Goal: Task Accomplishment & Management: Manage account settings

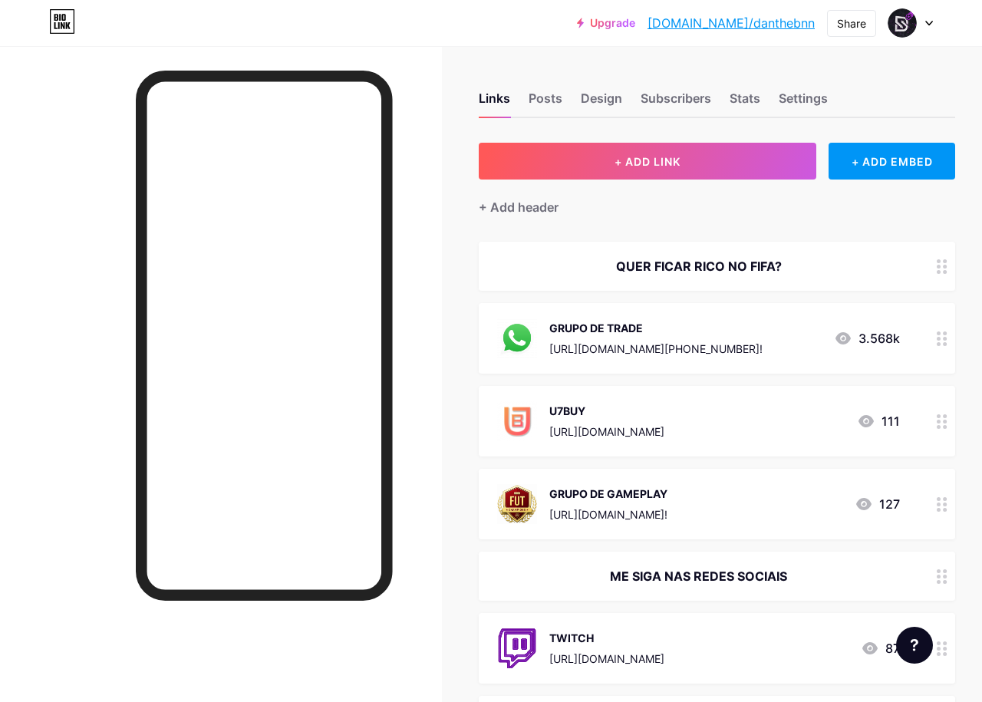
click at [740, 430] on div "U7BUY [URL][DOMAIN_NAME] 111" at bounding box center [698, 421] width 403 height 40
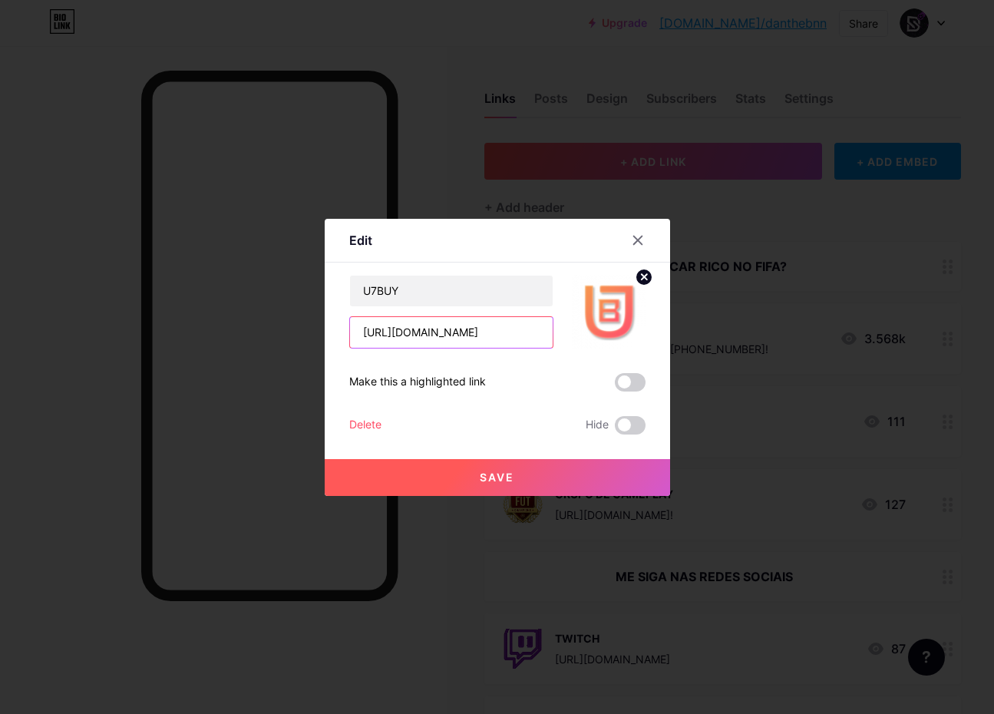
drag, startPoint x: 509, startPoint y: 334, endPoint x: 326, endPoint y: 335, distance: 182.6
click at [329, 335] on div "Edit Content YouTube Play YouTube video without leaving your page. ADD Vimeo Pl…" at bounding box center [497, 357] width 345 height 277
paste input "[DOMAIN_NAME][URL]"
type input "[DOMAIN_NAME][URL]"
click at [507, 485] on button "Save" at bounding box center [497, 477] width 345 height 37
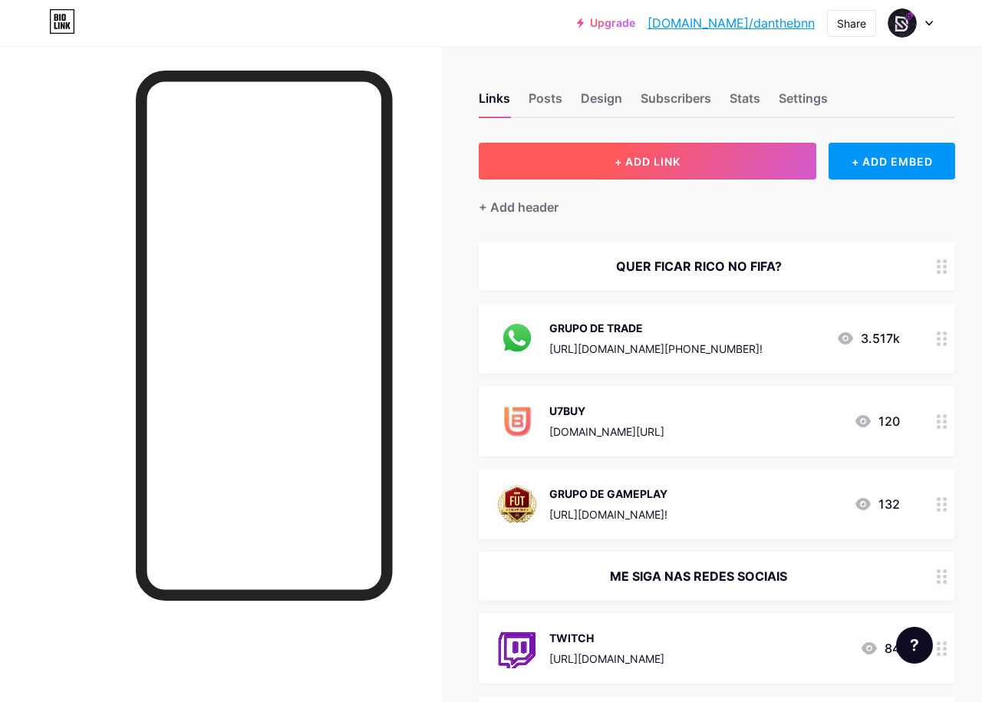
click at [634, 147] on button "+ ADD LINK" at bounding box center [648, 161] width 338 height 37
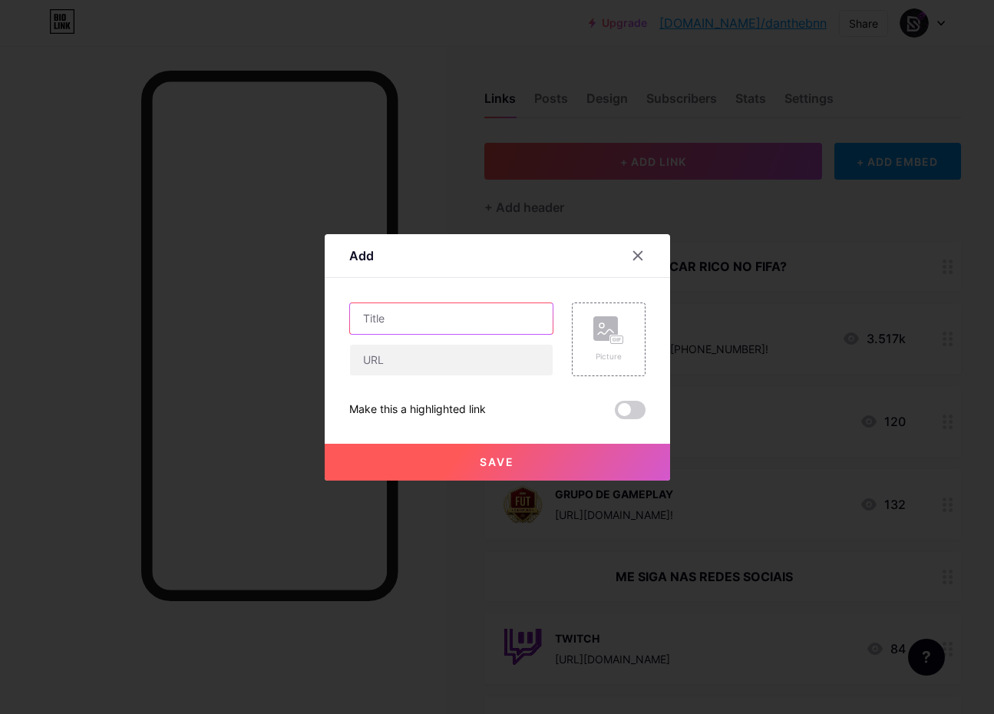
click at [459, 317] on input "text" at bounding box center [451, 318] width 203 height 31
type input "KICK"
click at [463, 355] on input "text" at bounding box center [451, 359] width 203 height 31
paste input "[URL][DOMAIN_NAME]"
type input "[URL][DOMAIN_NAME]"
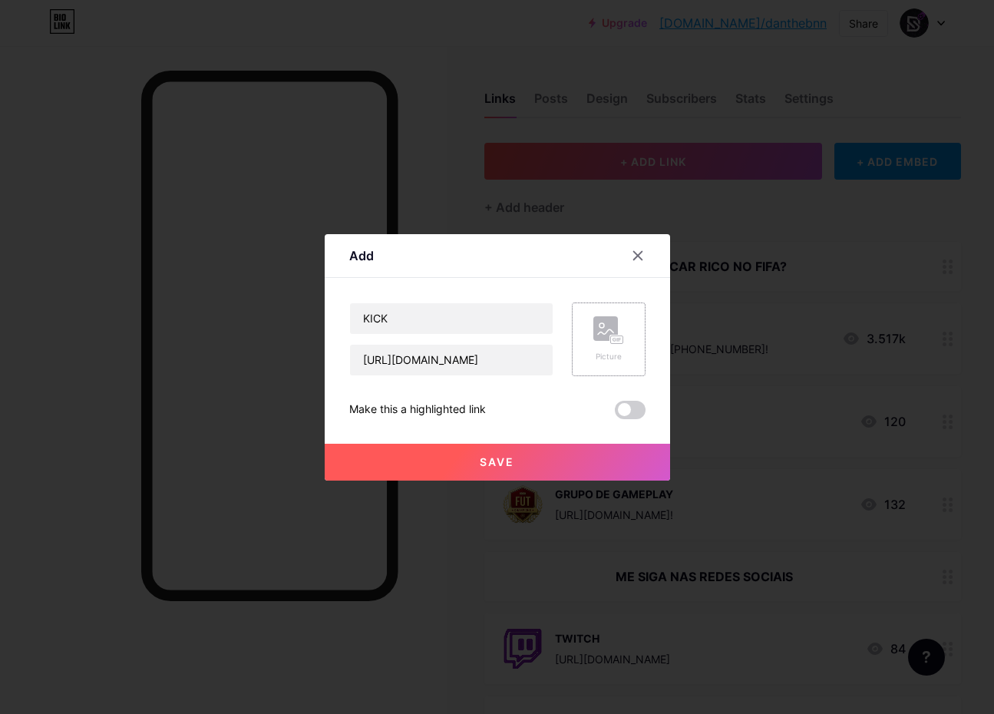
click at [595, 339] on rect at bounding box center [605, 328] width 25 height 25
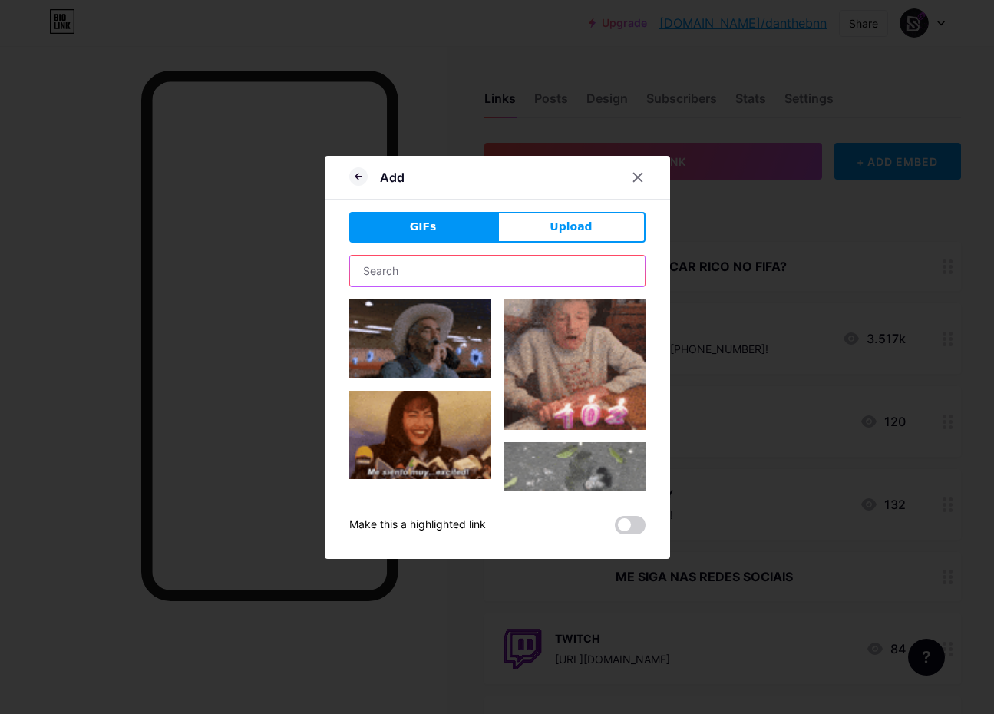
click at [532, 269] on input "text" at bounding box center [497, 270] width 295 height 31
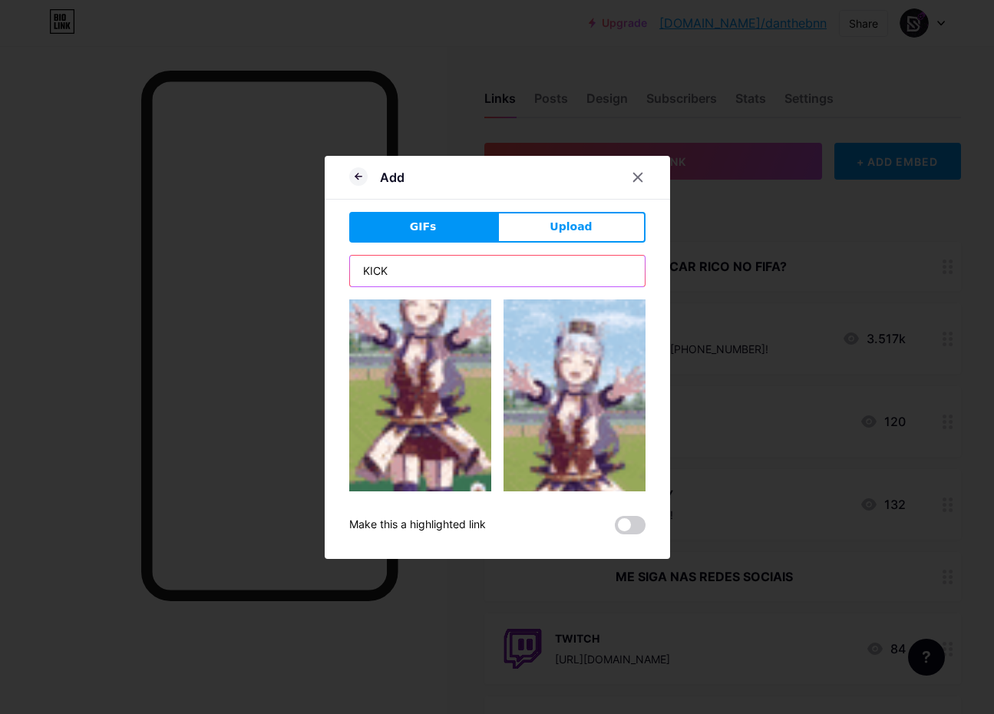
scroll to position [1688, 0]
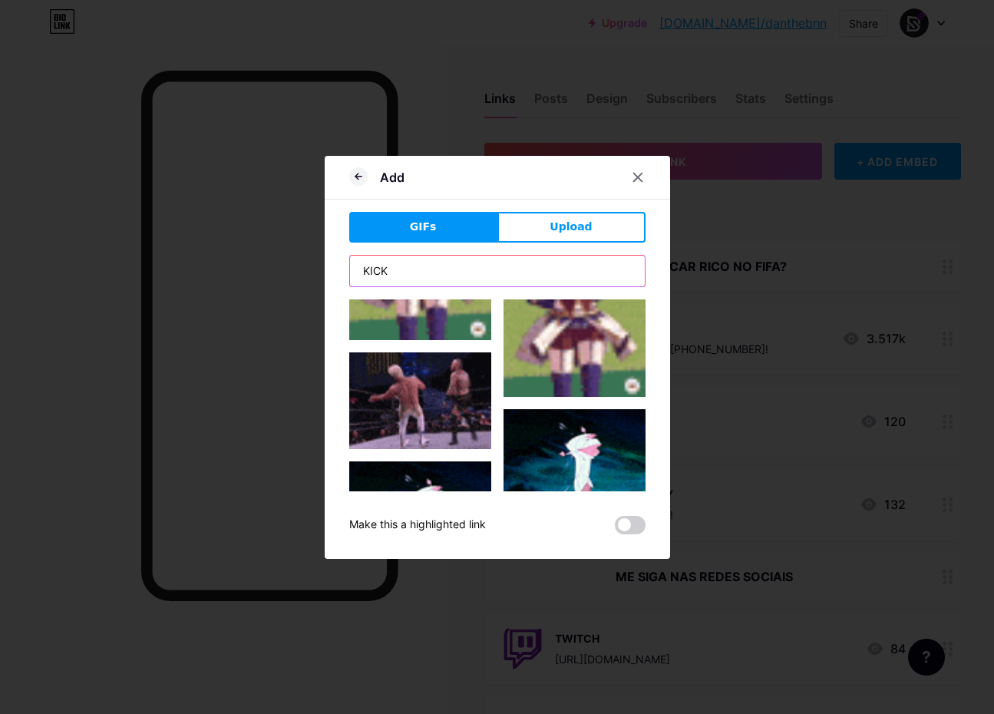
click at [496, 276] on input "KICK" at bounding box center [497, 270] width 295 height 31
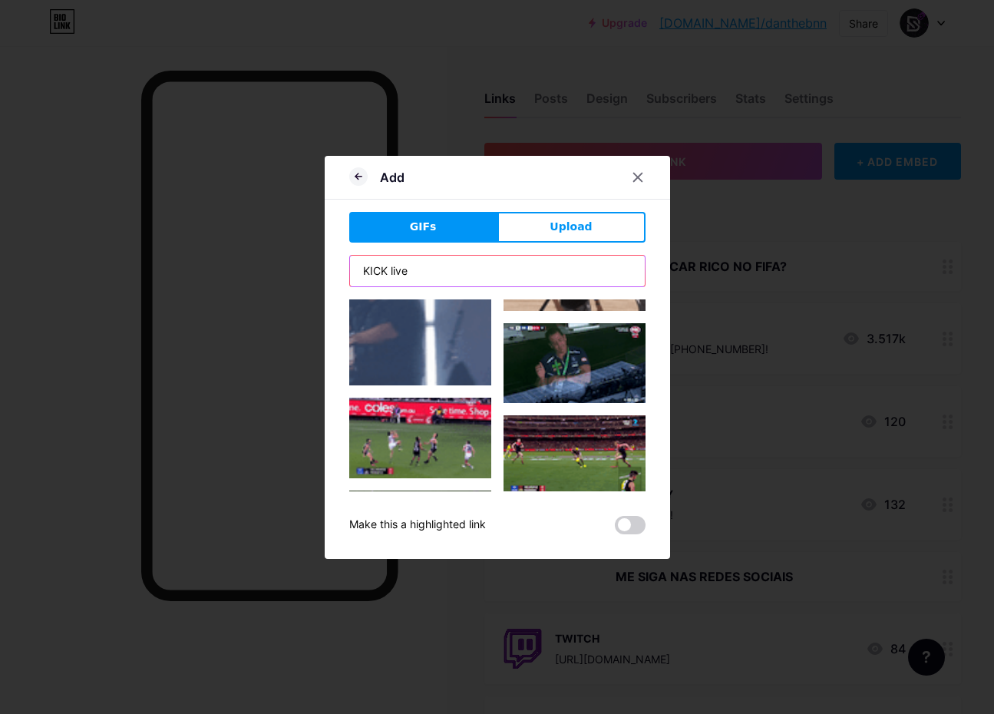
scroll to position [6049, 0]
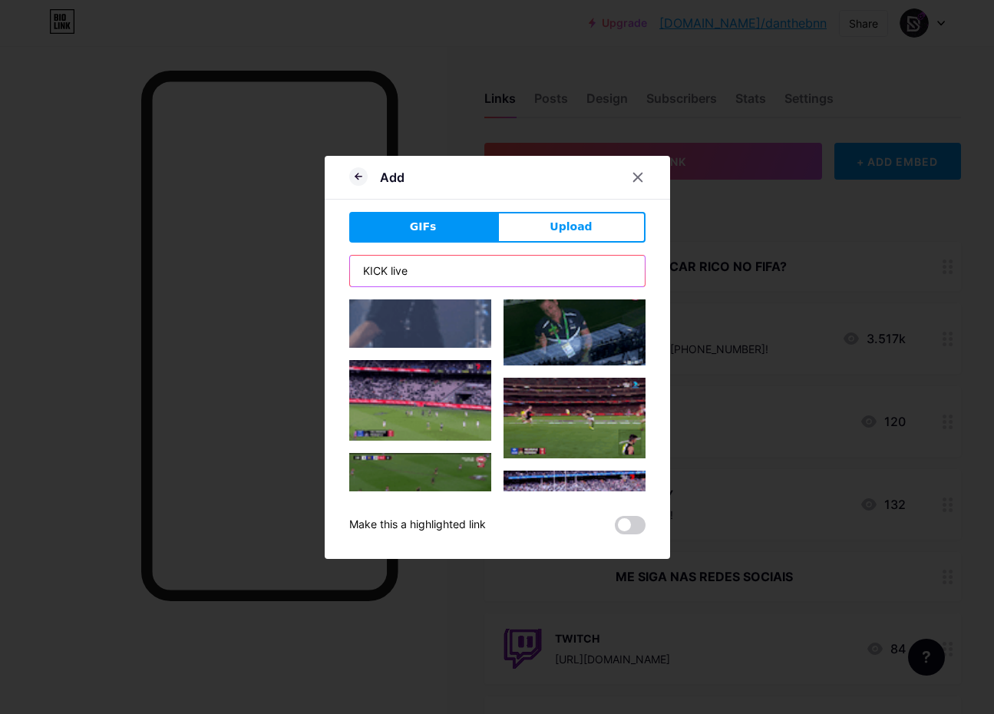
drag, startPoint x: 443, startPoint y: 265, endPoint x: 384, endPoint y: 270, distance: 60.1
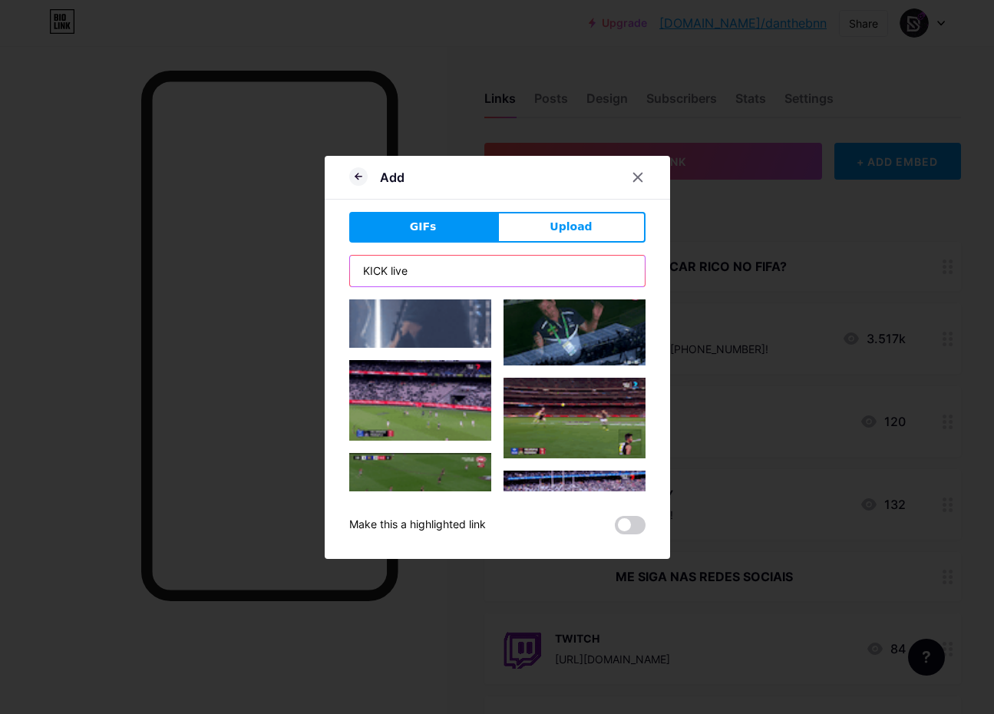
click at [384, 270] on input "KICK live" at bounding box center [497, 270] width 295 height 31
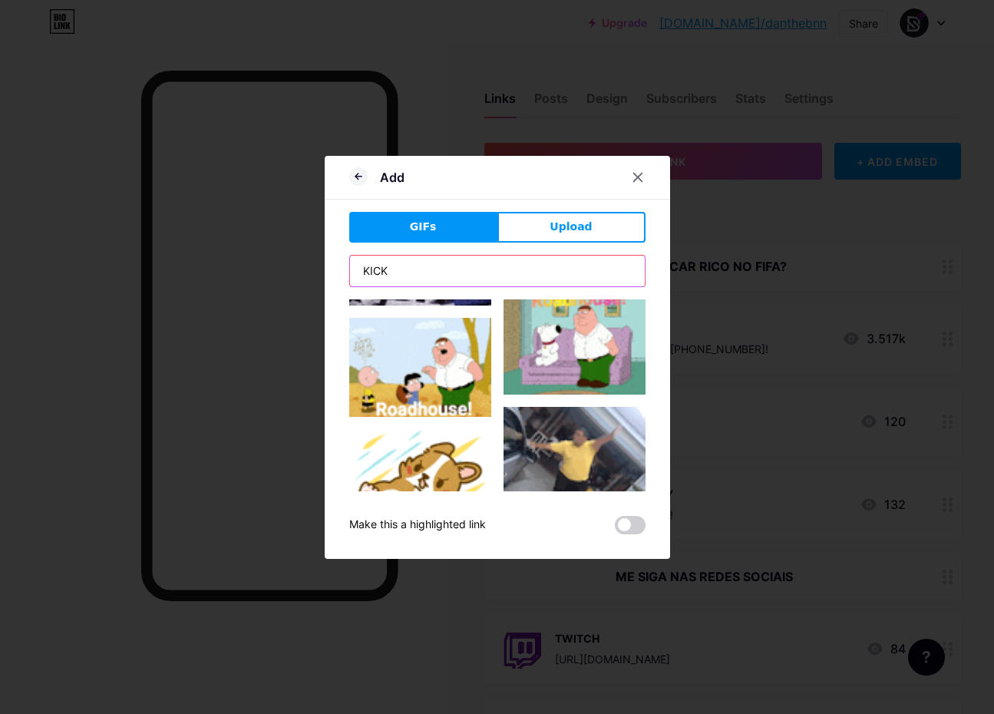
scroll to position [3731, 0]
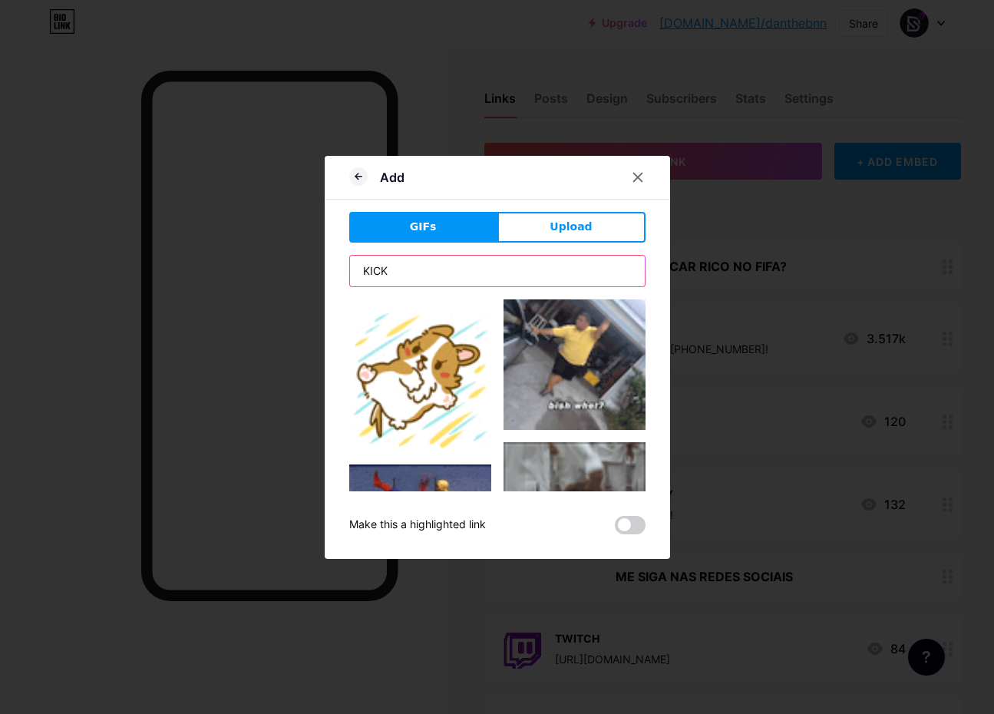
drag, startPoint x: 442, startPoint y: 275, endPoint x: 282, endPoint y: 255, distance: 161.6
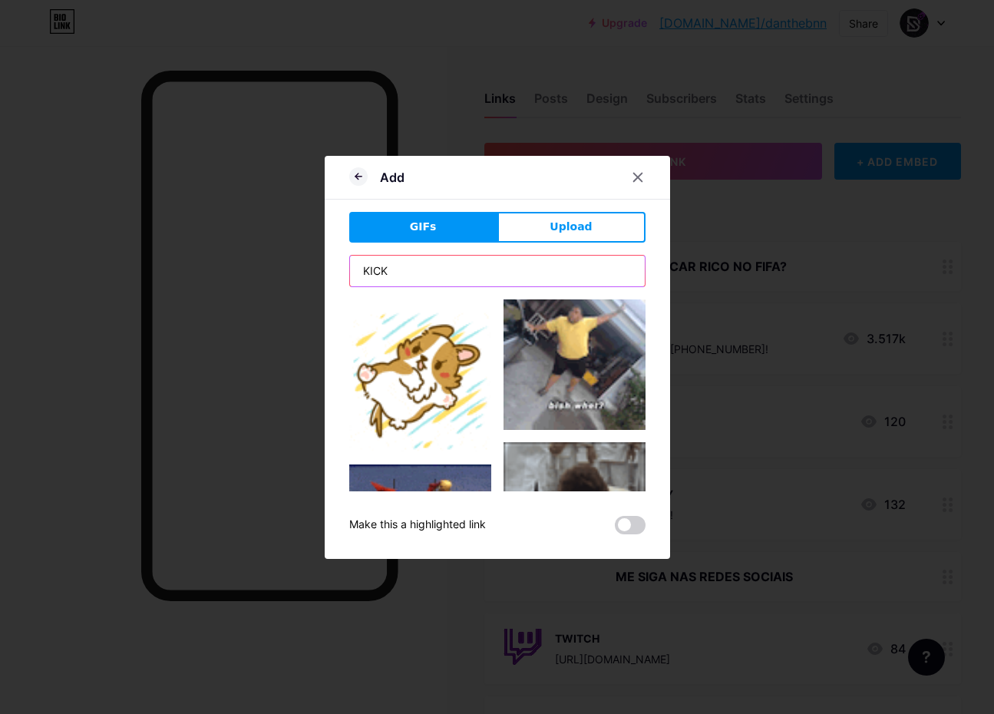
click at [282, 255] on div "Add GIFs Upload Content YouTube Play YouTube video without leaving your page. A…" at bounding box center [497, 357] width 994 height 714
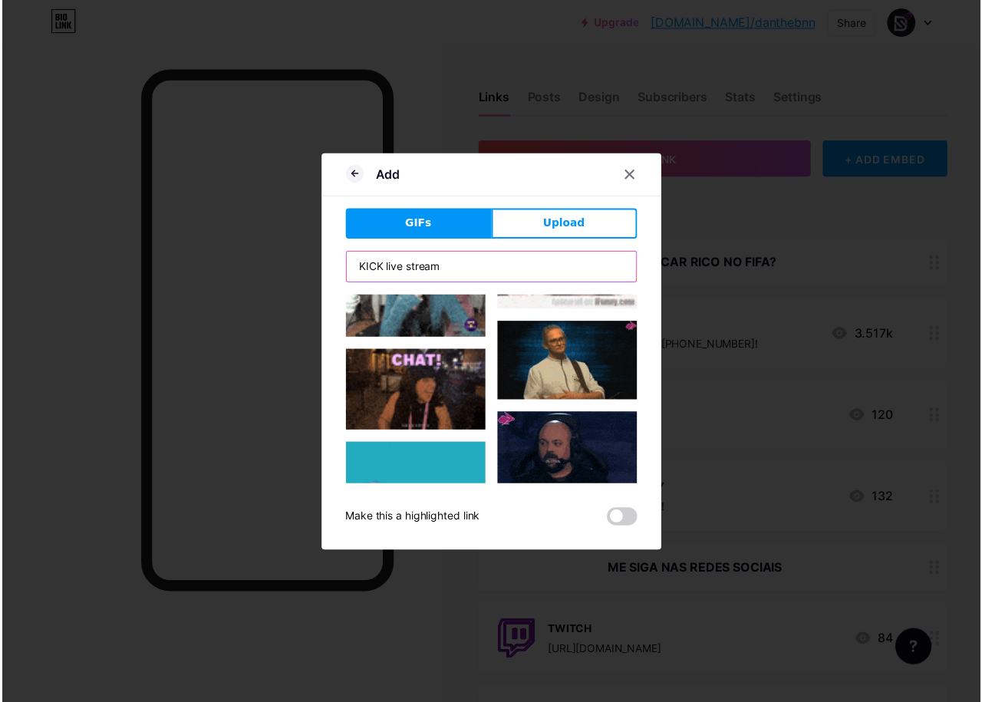
scroll to position [2518, 0]
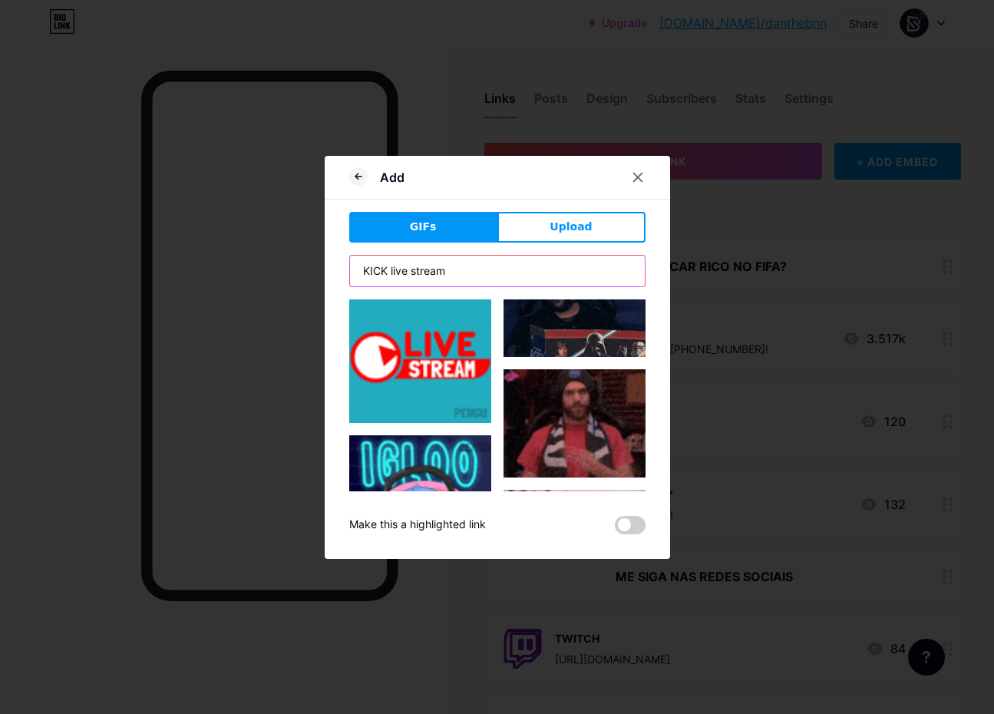
type input "KICK live stream"
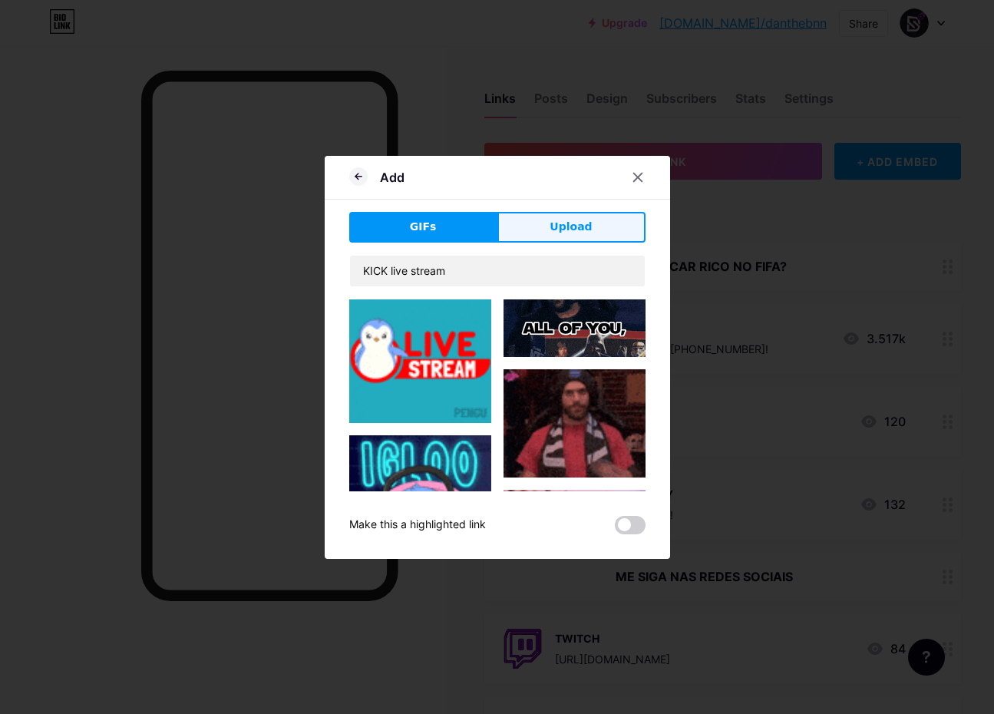
click at [588, 236] on button "Upload" at bounding box center [571, 227] width 148 height 31
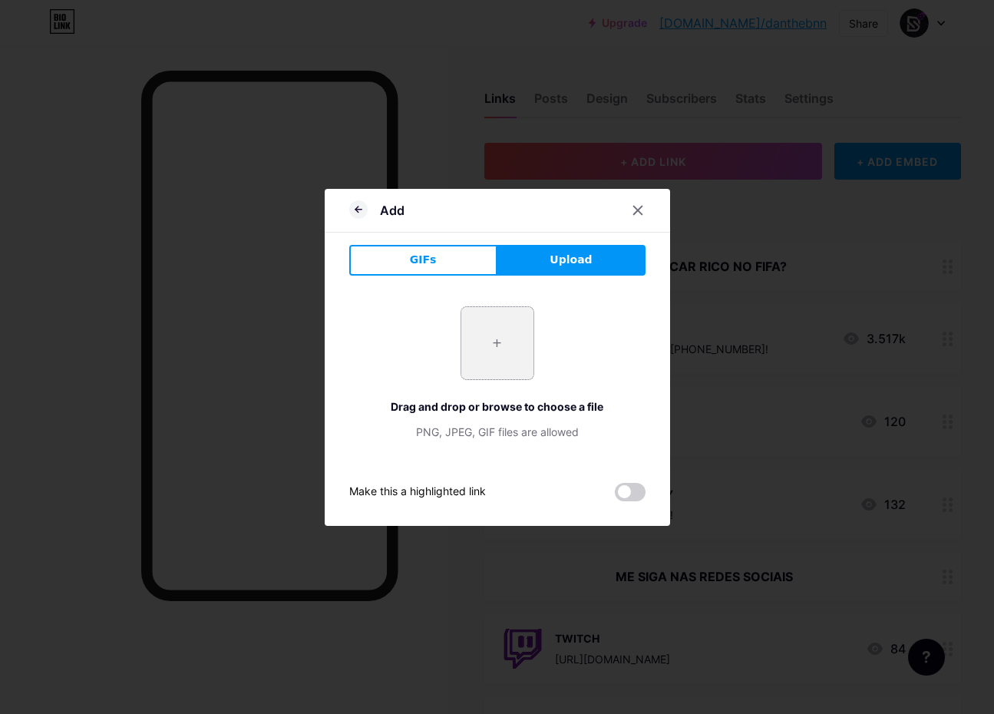
click at [495, 366] on input "file" at bounding box center [497, 343] width 72 height 72
type input "C:\fakepath\kick-kick-logo.gif"
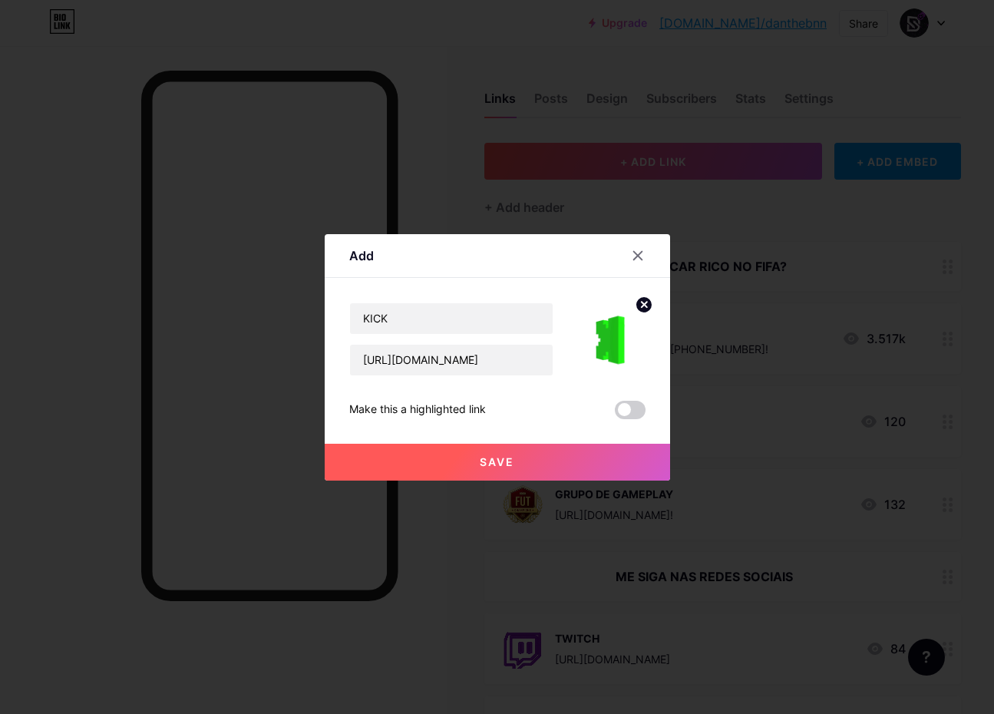
click at [520, 465] on button "Save" at bounding box center [497, 461] width 345 height 37
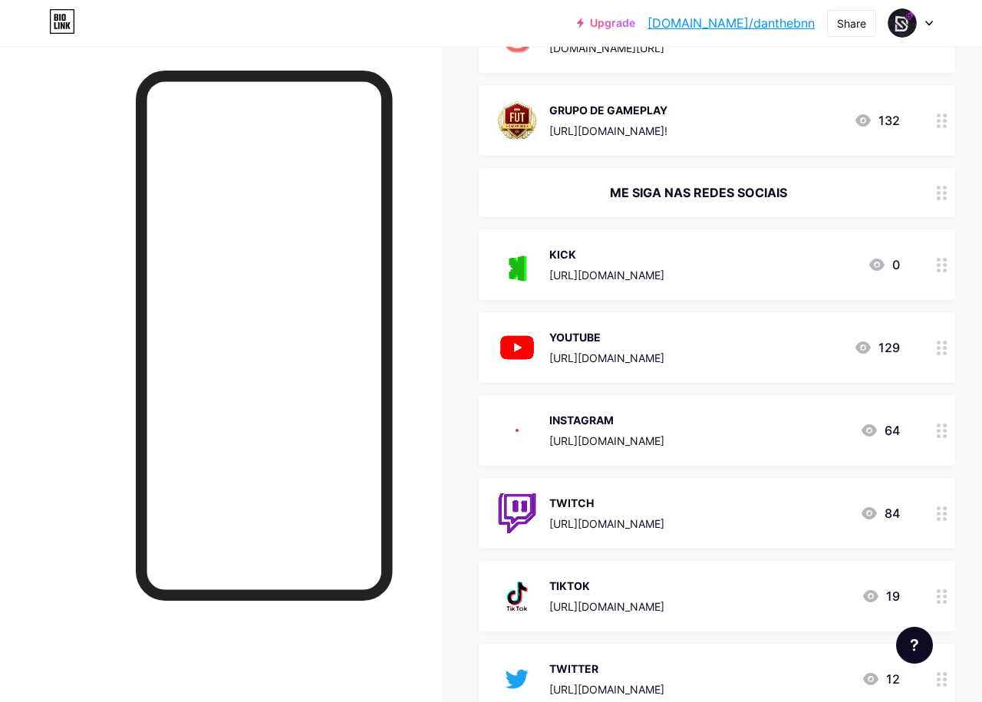
scroll to position [307, 0]
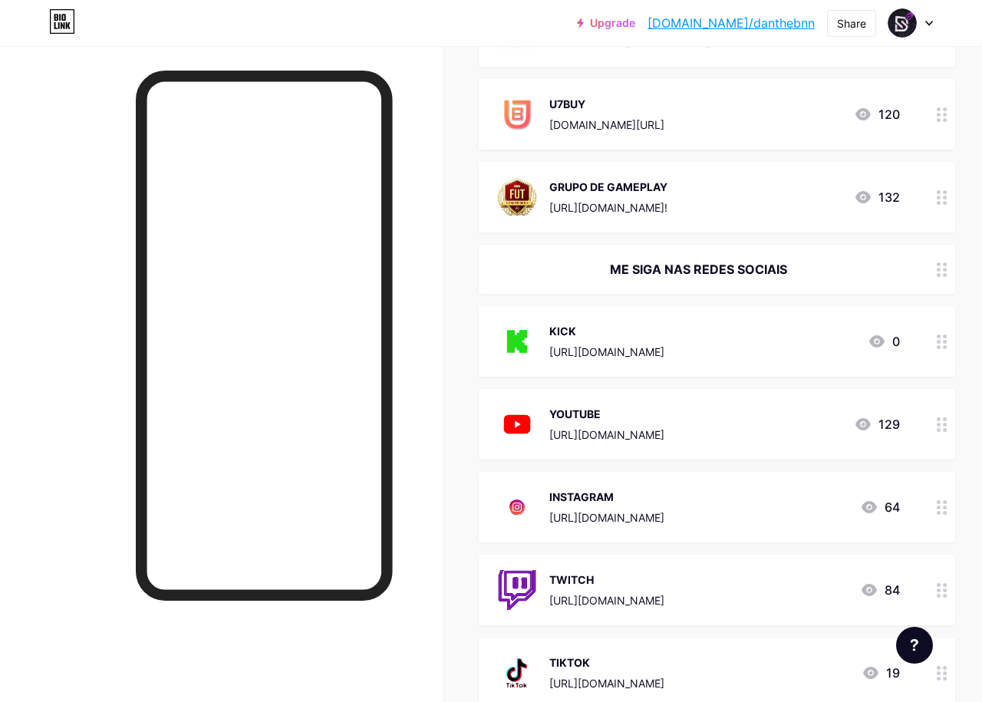
drag, startPoint x: 612, startPoint y: 268, endPoint x: 799, endPoint y: 271, distance: 187.2
click at [799, 271] on div "ME SIGA NAS REDES SOCIAIS" at bounding box center [698, 269] width 403 height 18
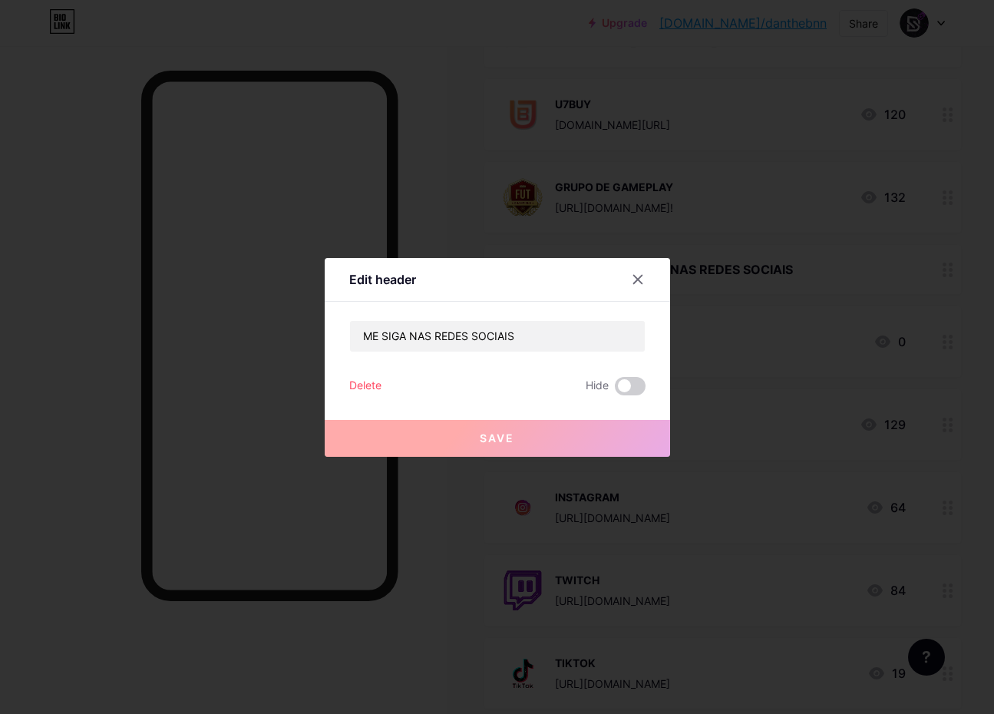
click at [838, 288] on div at bounding box center [497, 357] width 994 height 714
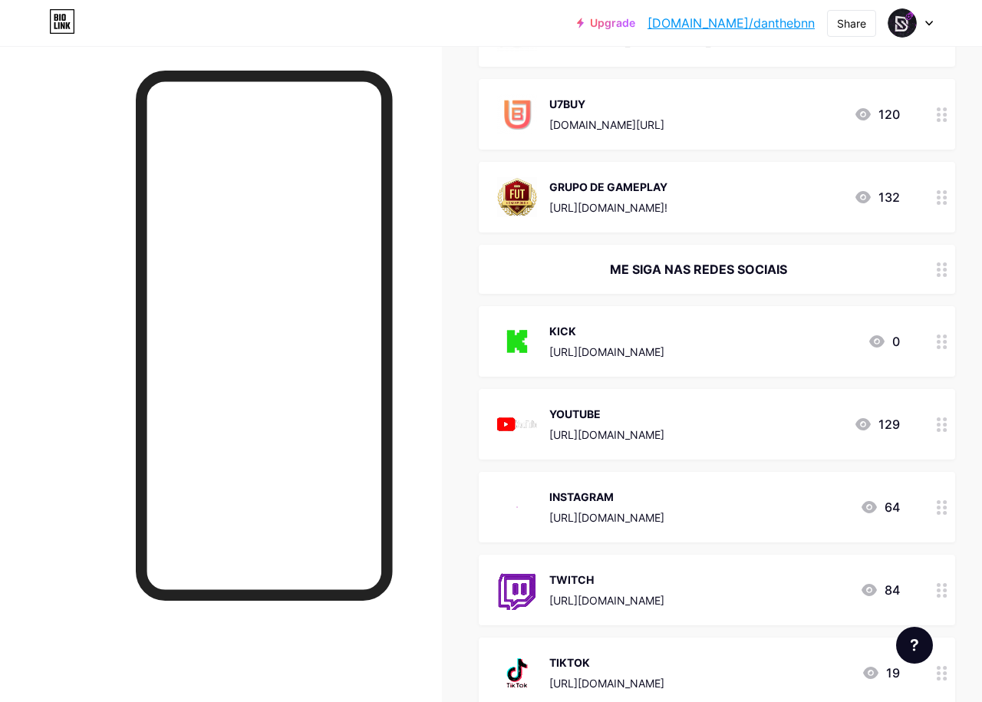
click at [664, 437] on div "[URL][DOMAIN_NAME]" at bounding box center [606, 435] width 115 height 16
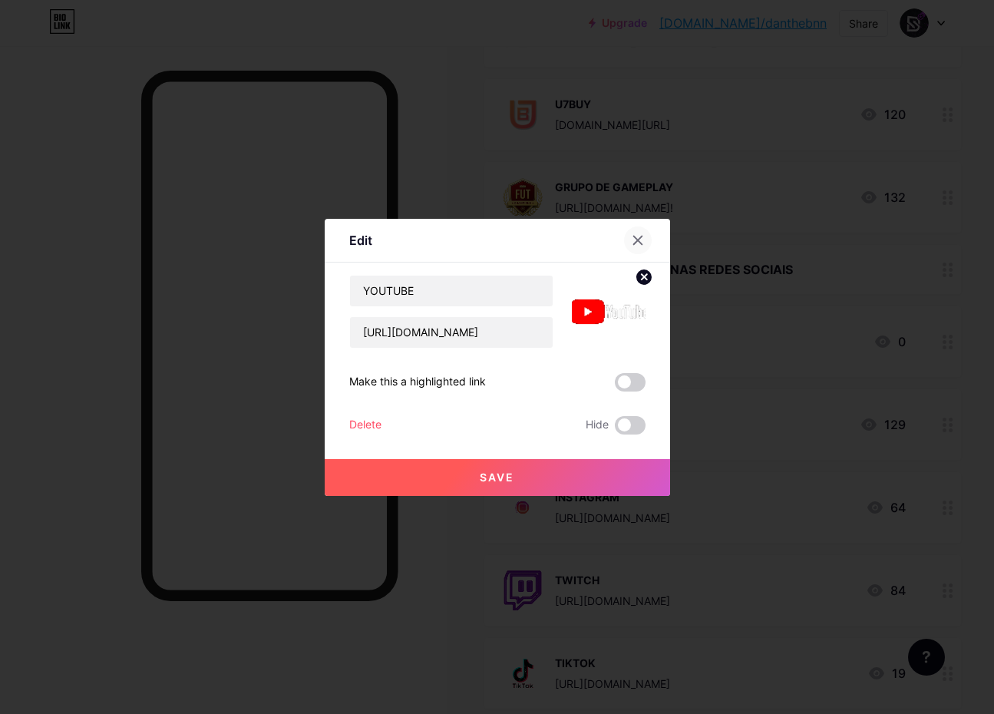
click at [636, 227] on div at bounding box center [638, 240] width 28 height 28
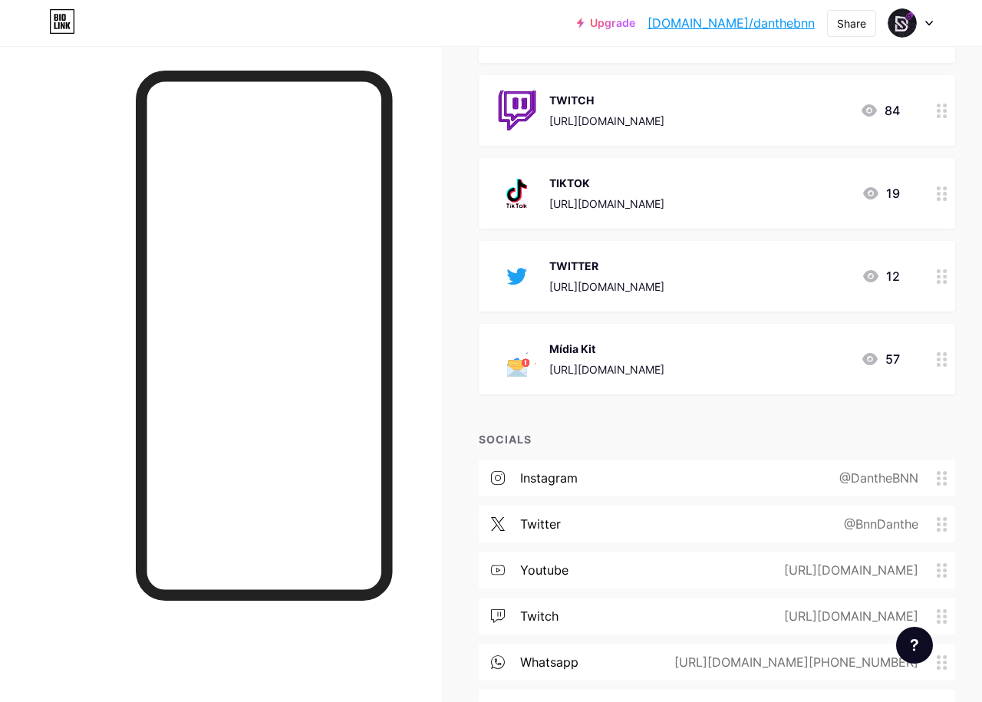
scroll to position [887, 0]
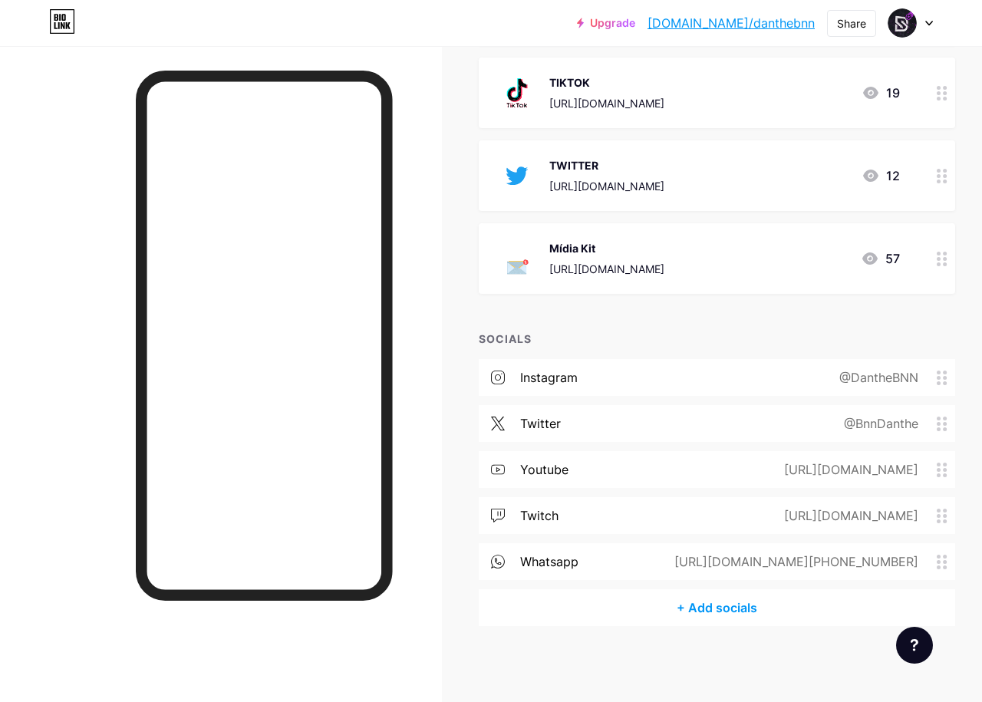
click at [738, 606] on div "+ Add socials" at bounding box center [717, 607] width 476 height 37
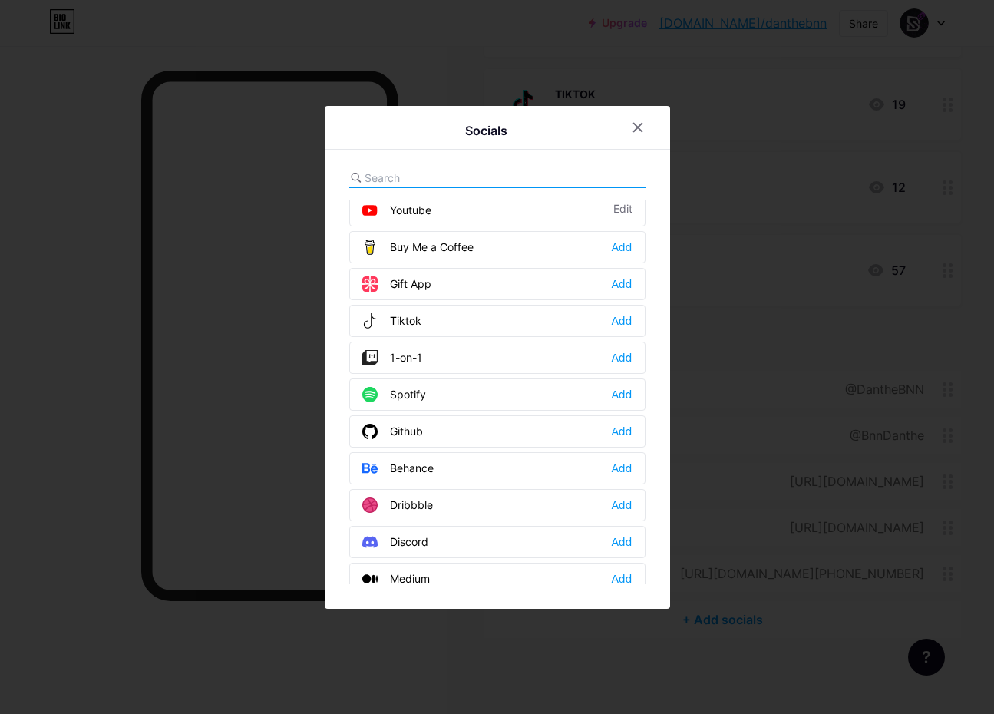
scroll to position [0, 0]
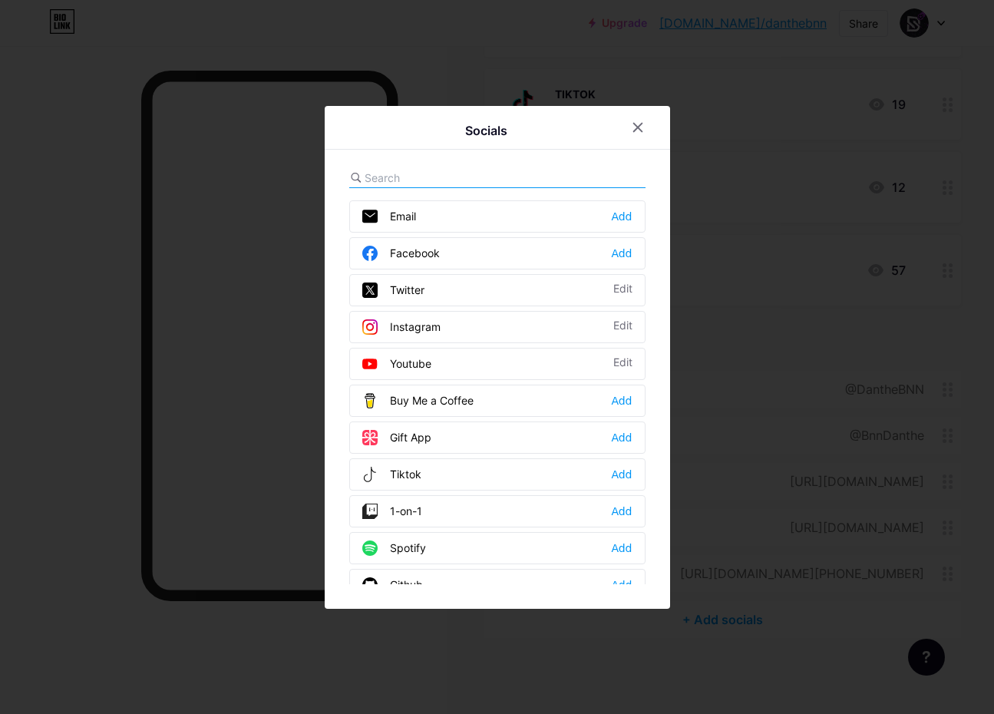
click at [458, 181] on input "text" at bounding box center [449, 178] width 170 height 16
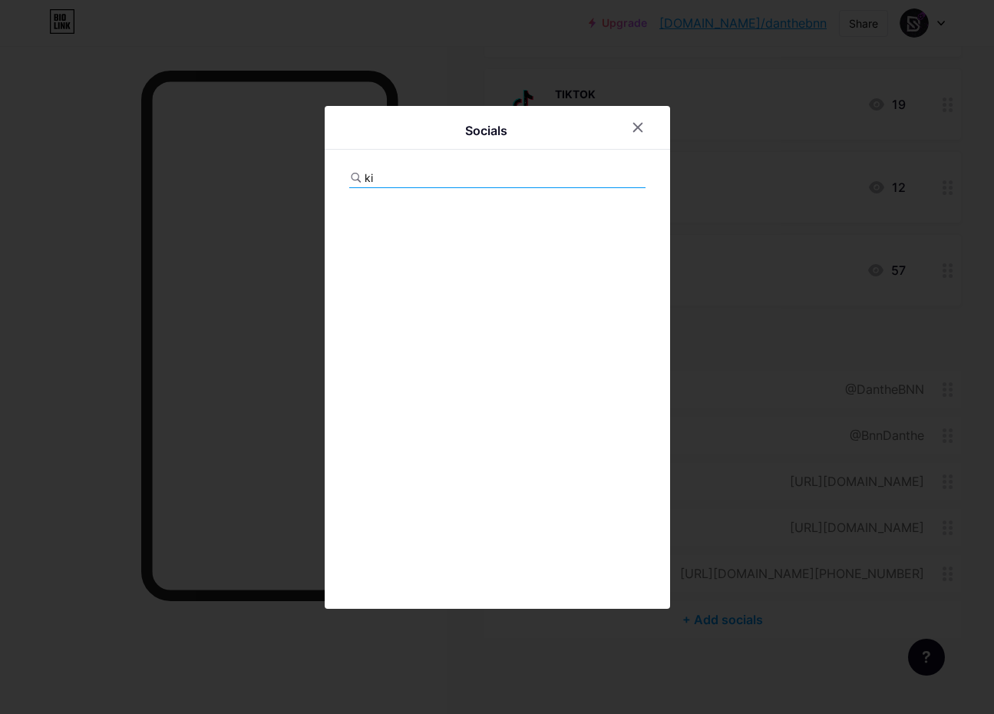
type input "k"
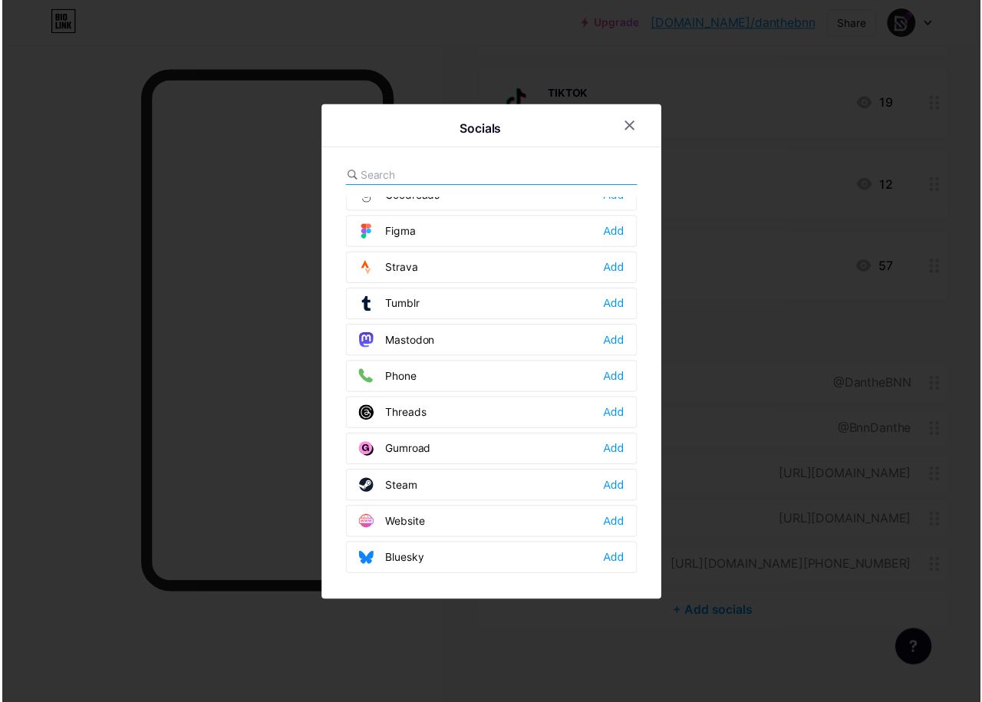
scroll to position [1384, 0]
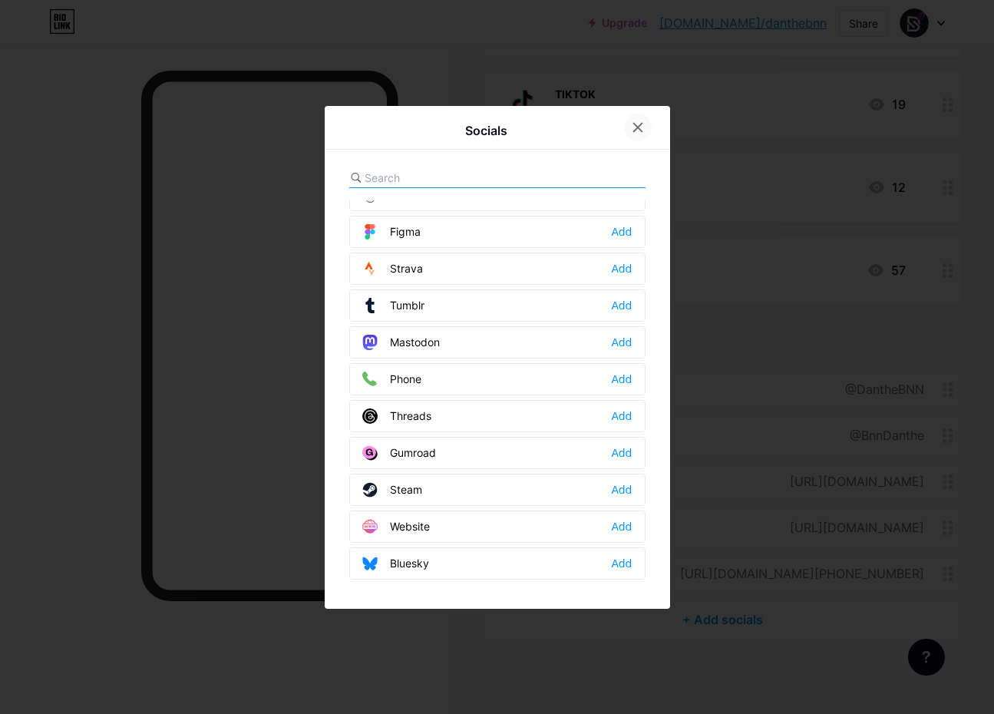
click at [644, 127] on div at bounding box center [638, 128] width 28 height 28
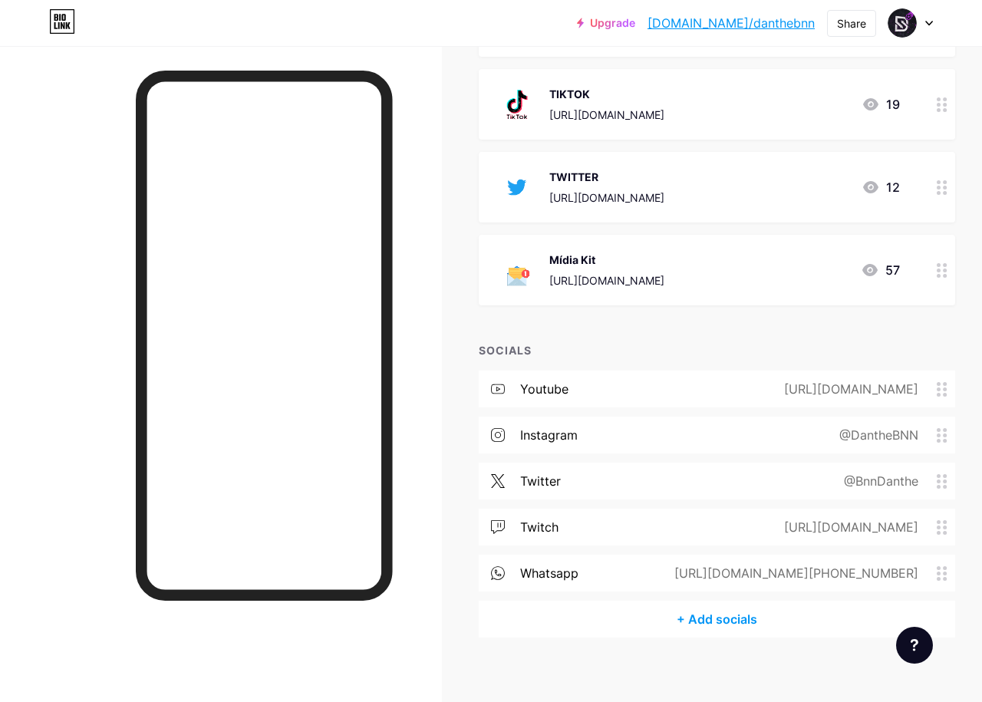
drag, startPoint x: 937, startPoint y: 529, endPoint x: 937, endPoint y: 462, distance: 67.5
click at [937, 462] on div "youtube [URL][DOMAIN_NAME] instagram @DantheBNN twitter @BnnDanthe twitch [URL]…" at bounding box center [717, 486] width 476 height 230
click at [441, 629] on div at bounding box center [221, 397] width 442 height 702
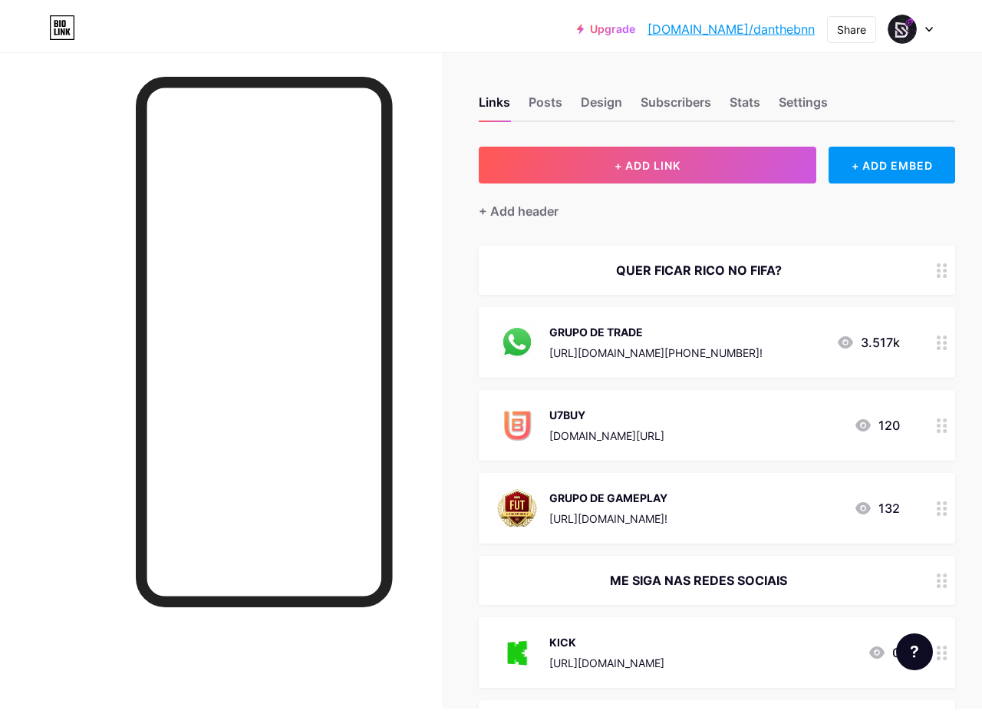
scroll to position [0, 0]
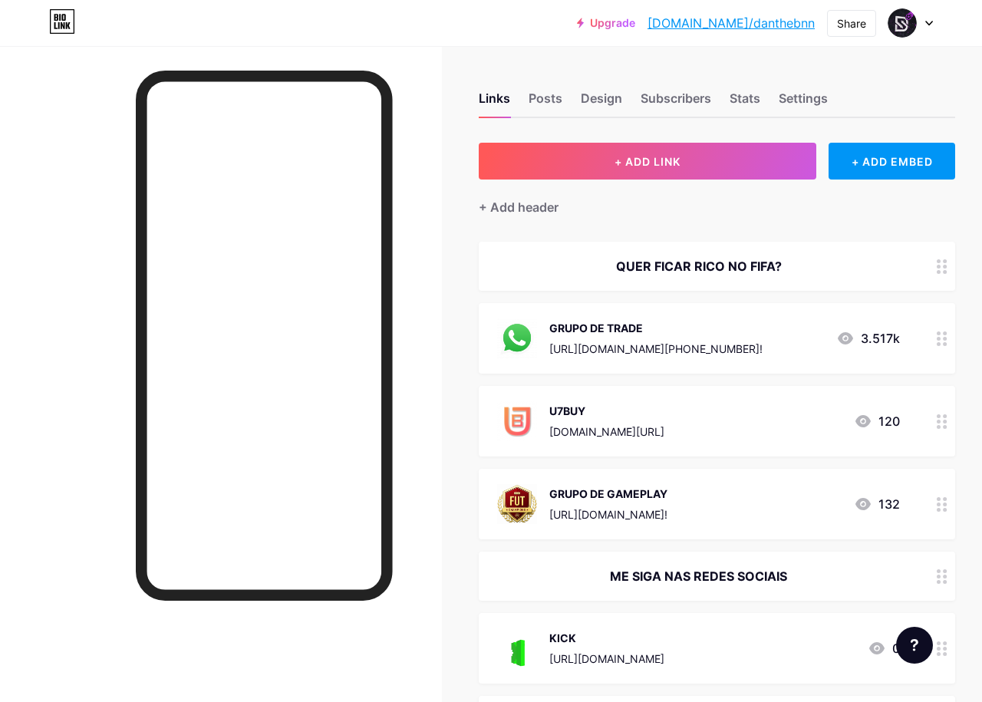
drag, startPoint x: 911, startPoint y: 77, endPoint x: 891, endPoint y: 79, distance: 20.8
click at [911, 76] on div "Links Posts Design Subscribers Stats Settings" at bounding box center [717, 91] width 476 height 54
click at [555, 98] on div "Posts" at bounding box center [546, 103] width 34 height 28
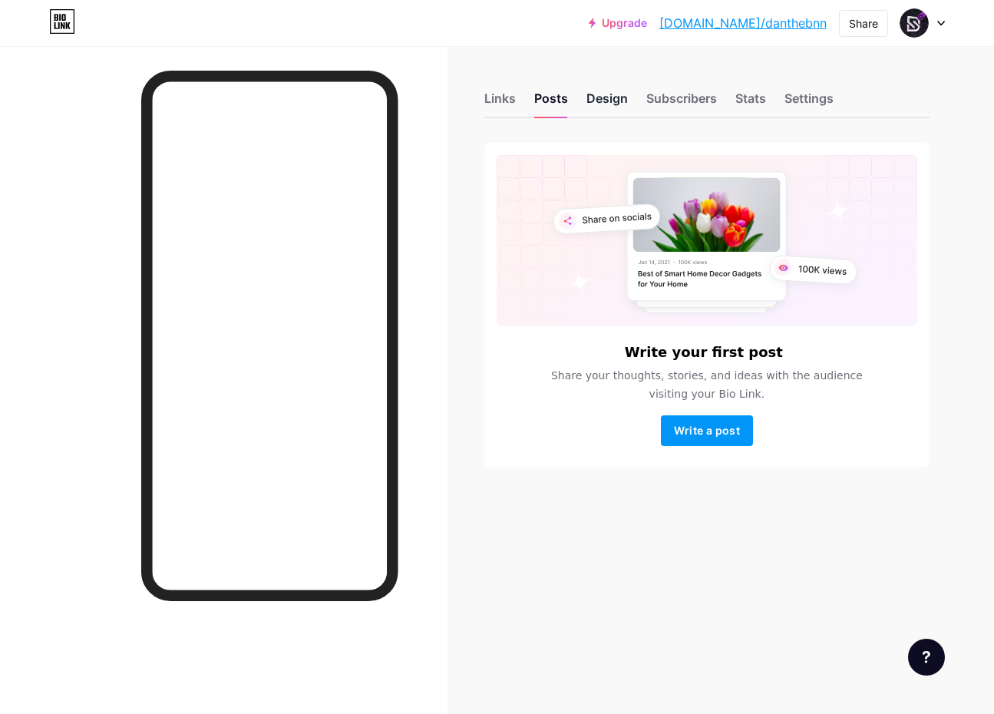
click at [592, 99] on div "Design" at bounding box center [606, 103] width 41 height 28
click at [676, 100] on div "Subscribers" at bounding box center [681, 103] width 71 height 28
click at [809, 96] on div "Settings" at bounding box center [808, 103] width 49 height 28
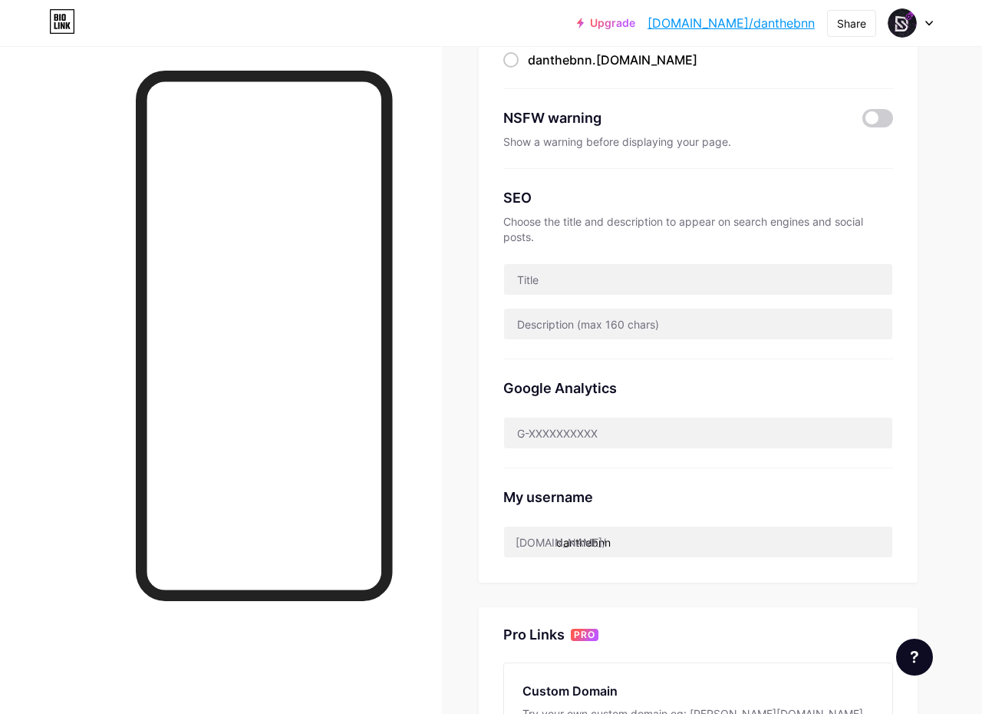
scroll to position [230, 0]
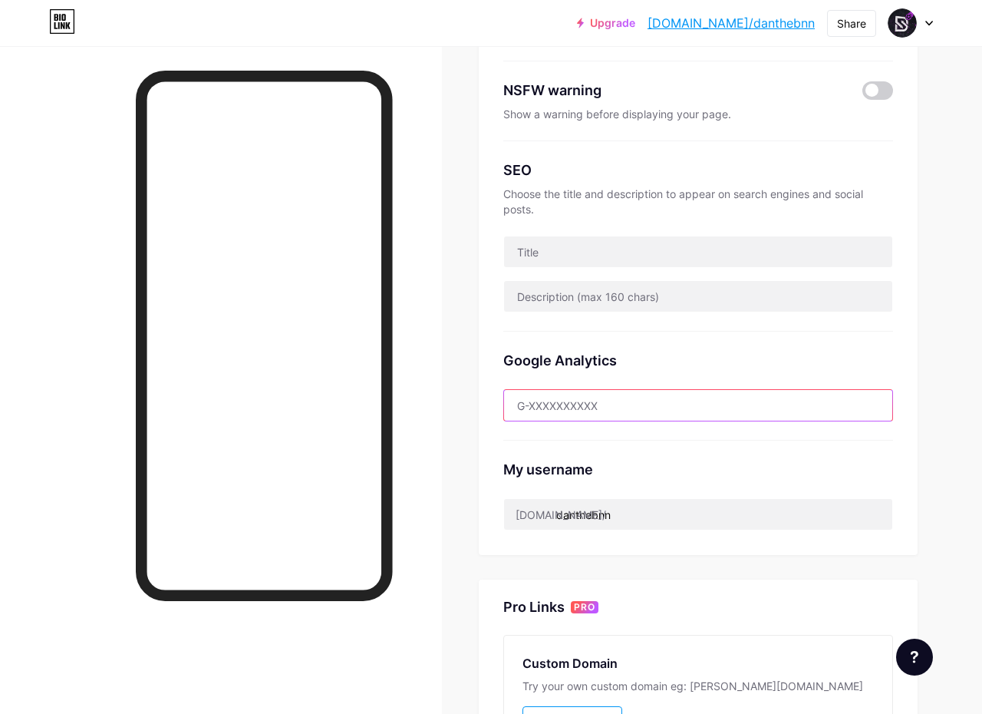
click at [635, 405] on input "text" at bounding box center [698, 405] width 388 height 31
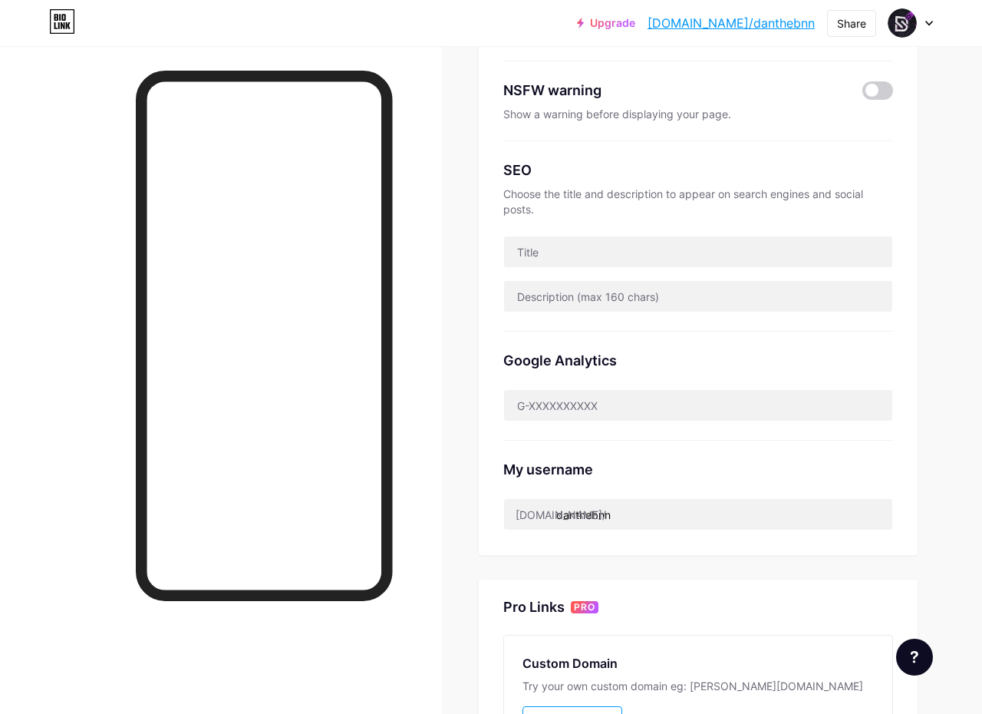
click at [676, 450] on div "My username [DOMAIN_NAME]/ danthebnn" at bounding box center [698, 485] width 390 height 90
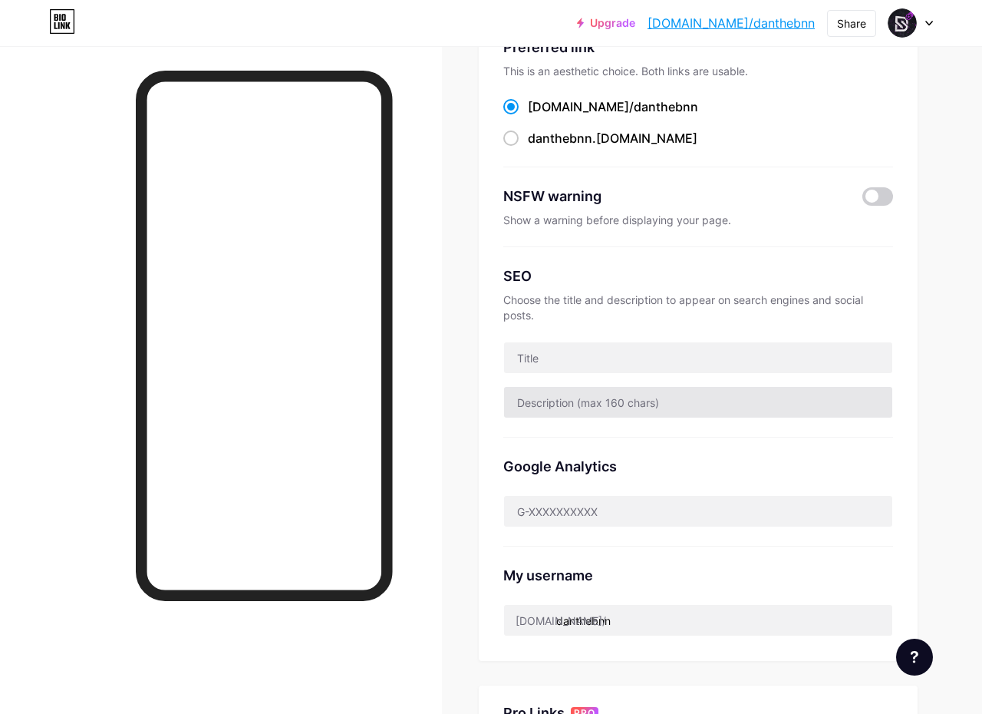
scroll to position [0, 0]
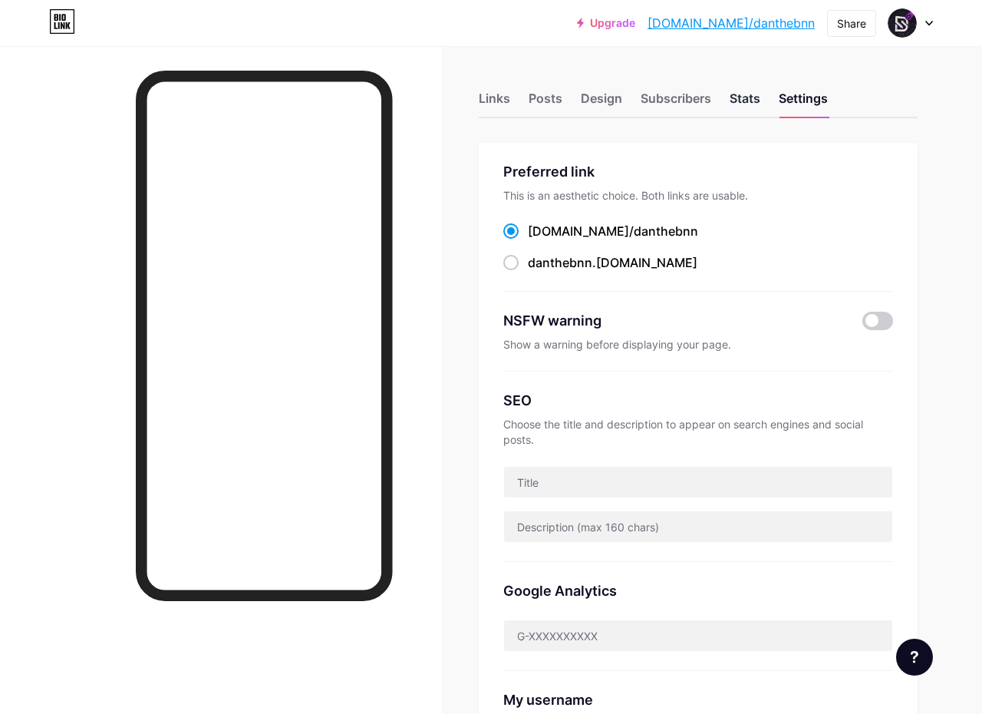
click at [751, 101] on div "Stats" at bounding box center [745, 103] width 31 height 28
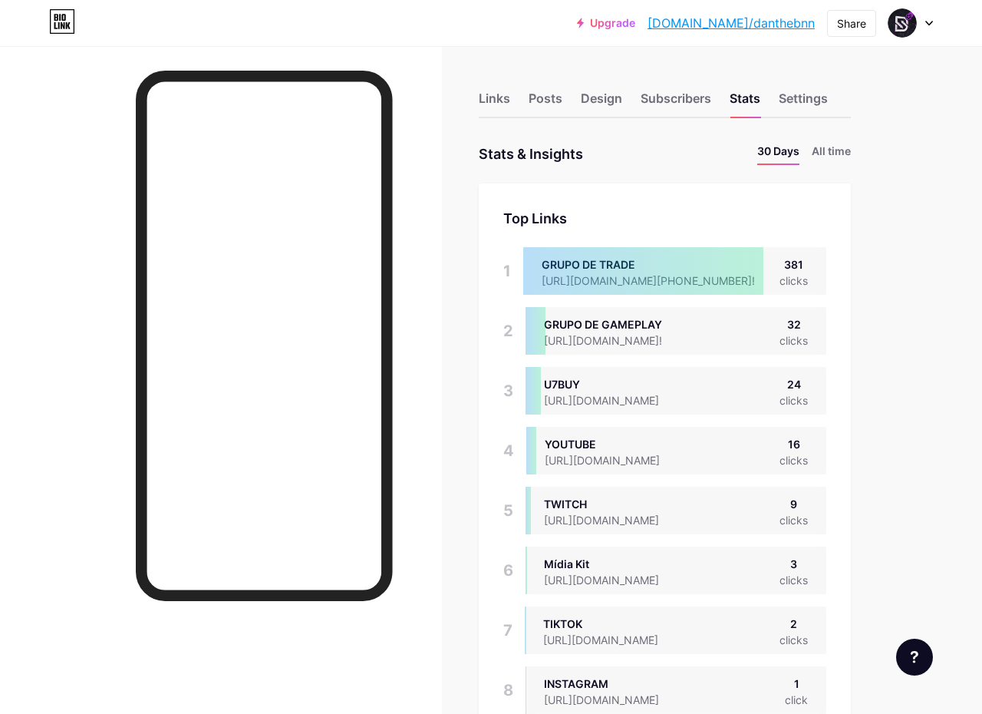
click at [851, 69] on div "Links Posts Design Subscribers Stats Settings" at bounding box center [665, 91] width 372 height 54
